Goal: Navigation & Orientation: Understand site structure

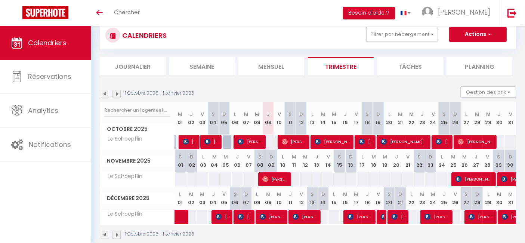
scroll to position [32, 0]
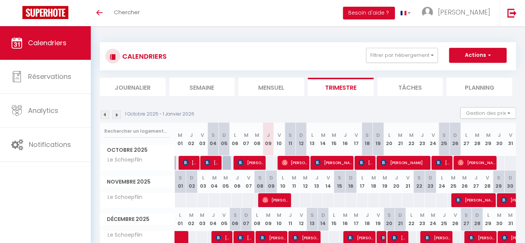
scroll to position [32, 0]
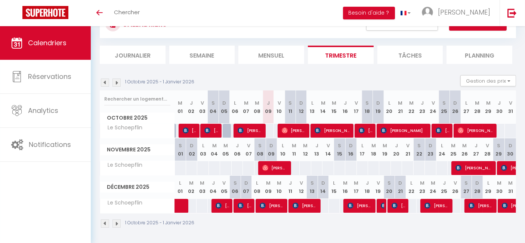
click at [104, 81] on img at bounding box center [105, 83] width 8 height 8
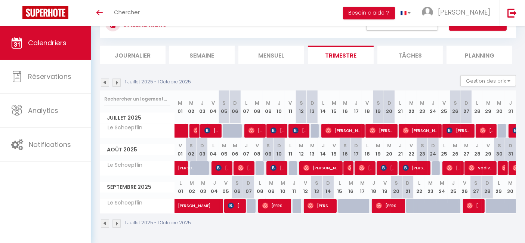
click at [104, 84] on img at bounding box center [105, 83] width 8 height 8
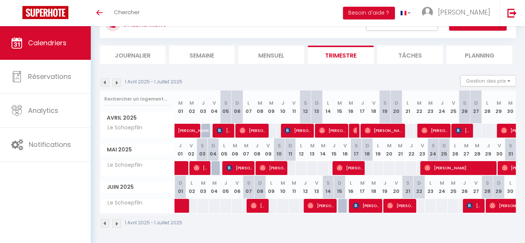
click at [104, 84] on img at bounding box center [105, 83] width 8 height 8
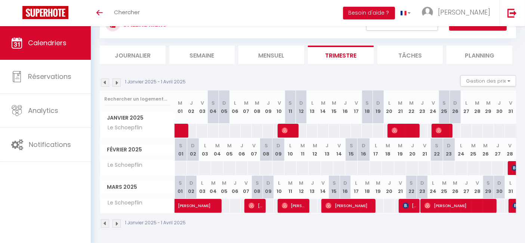
click at [104, 84] on img at bounding box center [105, 83] width 8 height 8
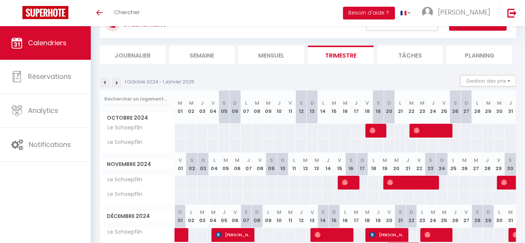
scroll to position [74, 0]
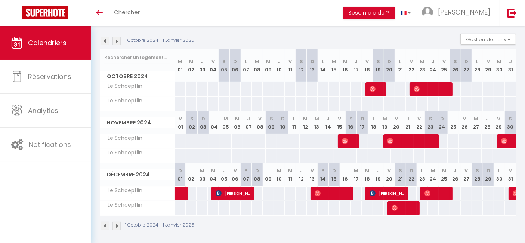
click at [116, 40] on img at bounding box center [117, 41] width 8 height 8
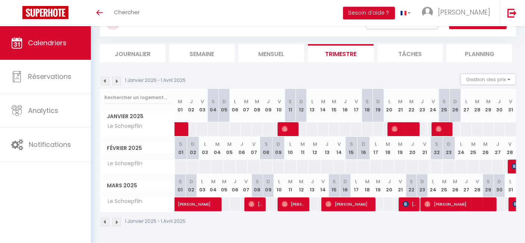
scroll to position [32, 0]
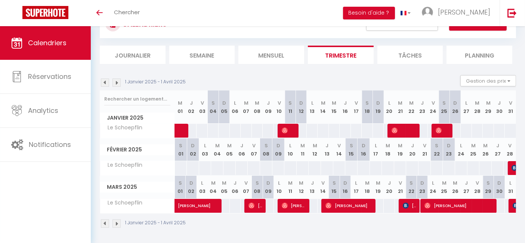
click at [116, 40] on div "CALENDRIERS Filtrer par hébergement Tous [PERSON_NAME] Effacer Sauvegarder Acti…" at bounding box center [308, 37] width 416 height 54
click at [118, 83] on img at bounding box center [117, 83] width 8 height 8
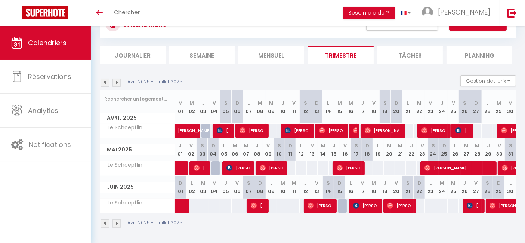
click at [118, 83] on img at bounding box center [117, 83] width 8 height 8
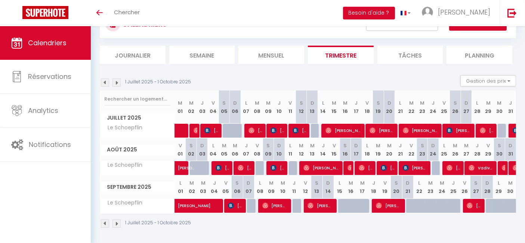
click at [118, 83] on img at bounding box center [117, 83] width 8 height 8
